Goal: Complete application form: Complete application form

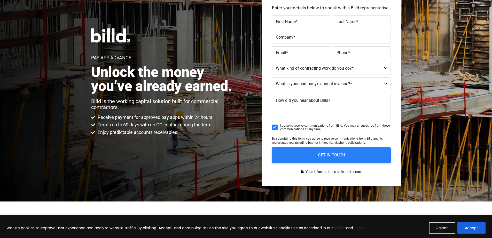
scroll to position [52, 0]
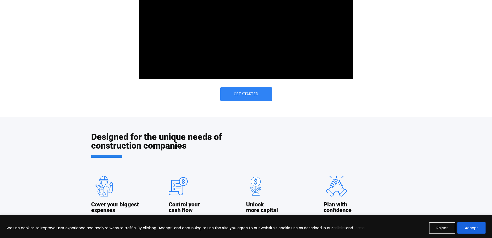
click at [254, 97] on link "Get Started" at bounding box center [246, 94] width 52 height 14
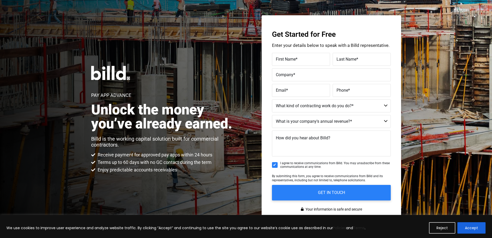
scroll to position [12, 0]
click at [297, 59] on span "*" at bounding box center [297, 59] width 2 height 5
click at [297, 59] on input "First Name *" at bounding box center [301, 59] width 58 height 13
type input "[PERSON_NAME]"
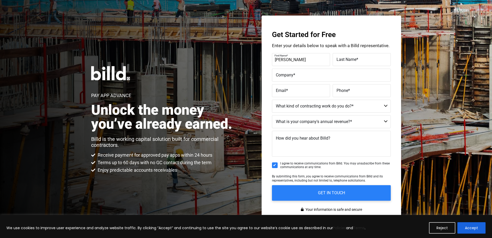
type input "[PERSON_NAME]"
type input "[EMAIL_ADDRESS][DOMAIN_NAME]"
type input "[PHONE_NUMBER]"
click at [320, 108] on select "Commercial Commercial and Residential Residential Not a Contractor" at bounding box center [331, 106] width 119 height 13
click at [186, 62] on div "Pay App Advance Unlock the money you’ve already earned. Billd is the working ca…" at bounding box center [246, 119] width 492 height 239
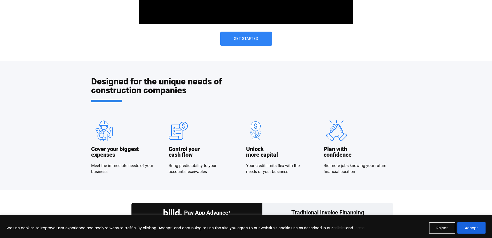
scroll to position [348, 0]
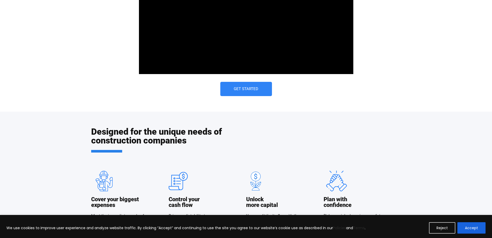
scroll to position [310, 0]
